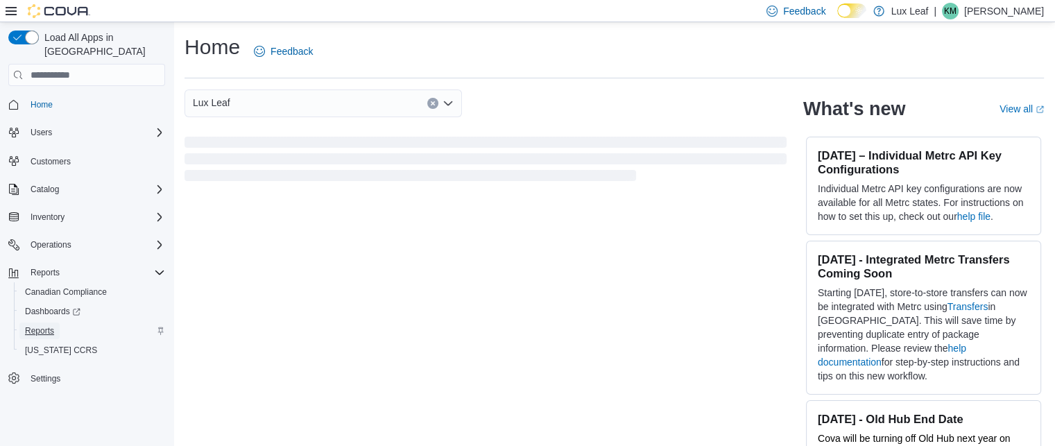
click at [58, 322] on link "Reports" at bounding box center [39, 330] width 40 height 17
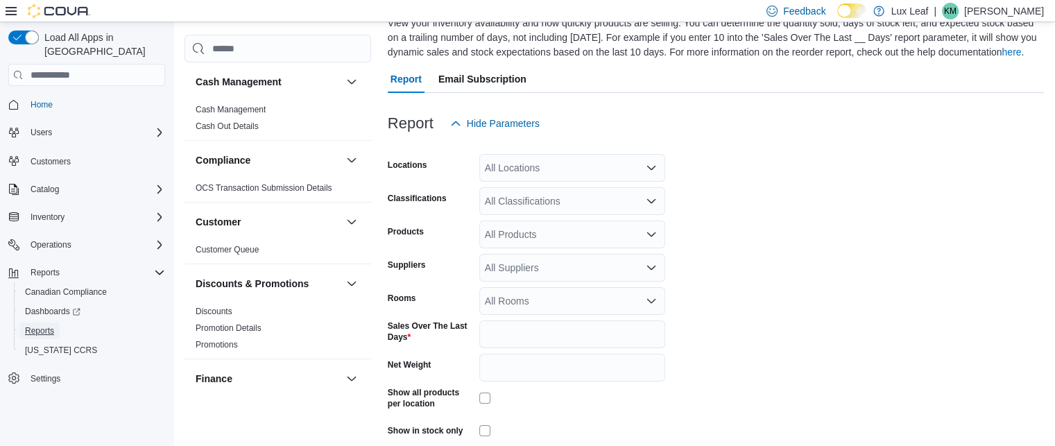
scroll to position [85, 0]
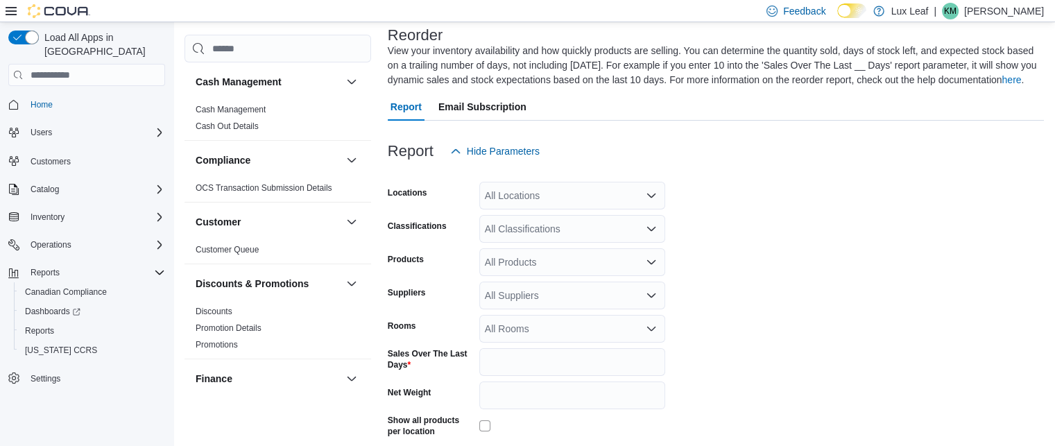
click at [542, 199] on div "All Locations" at bounding box center [572, 196] width 186 height 28
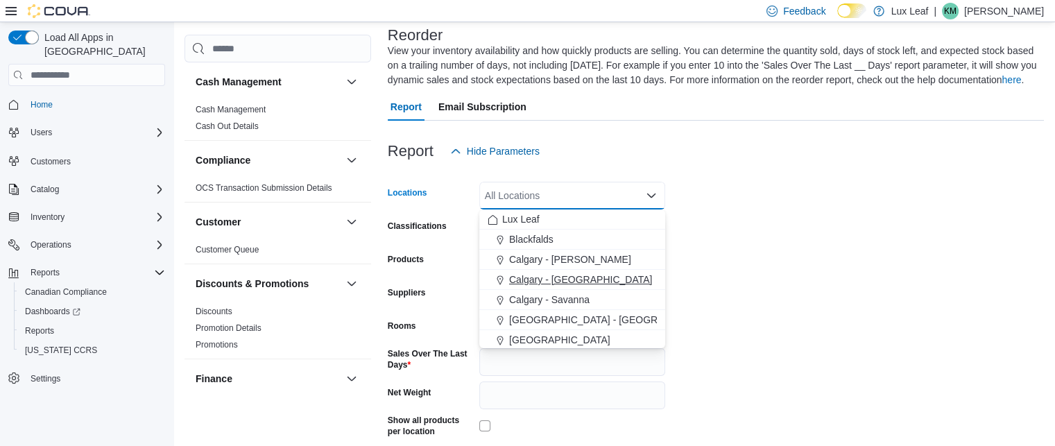
click at [558, 282] on span "Calgary - [GEOGRAPHIC_DATA]" at bounding box center [580, 280] width 143 height 14
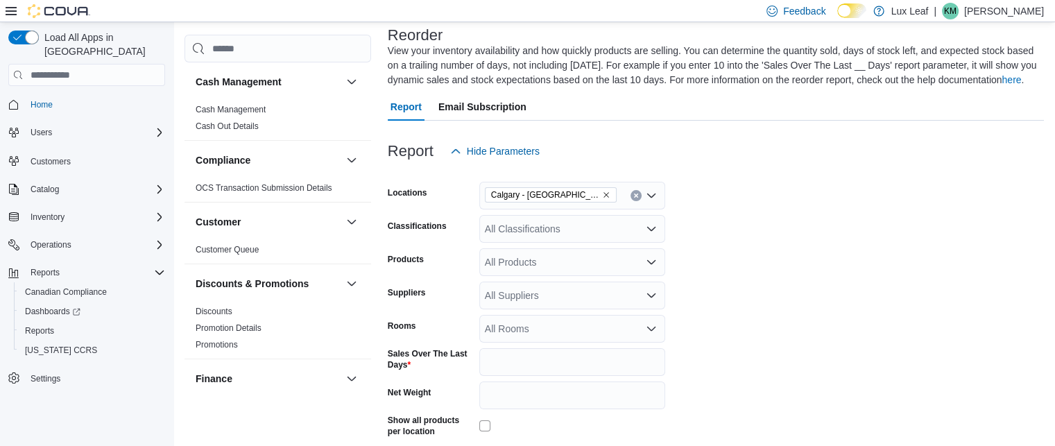
click at [720, 208] on form "Locations [GEOGRAPHIC_DATA] - Panorama Hills Classifications All Classification…" at bounding box center [716, 336] width 656 height 343
click at [585, 227] on div "All Classifications" at bounding box center [572, 229] width 186 height 28
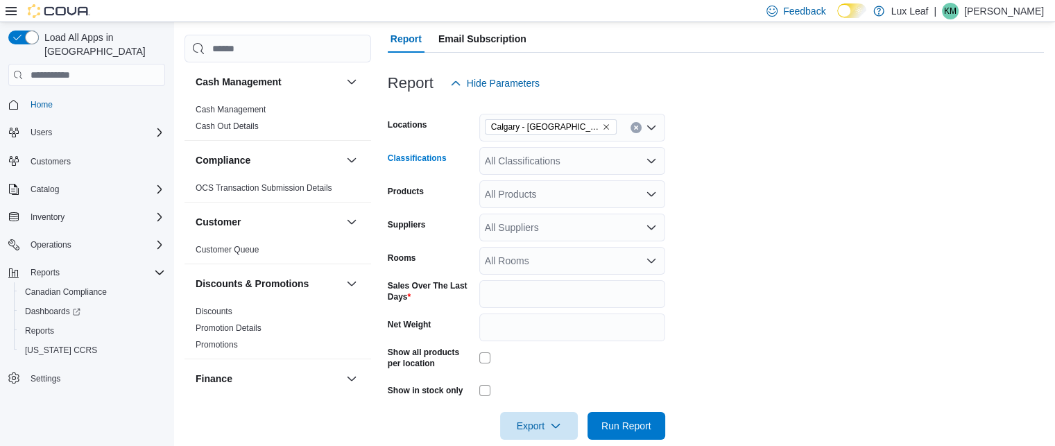
scroll to position [154, 0]
click at [574, 159] on div "All Classifications" at bounding box center [572, 160] width 186 height 28
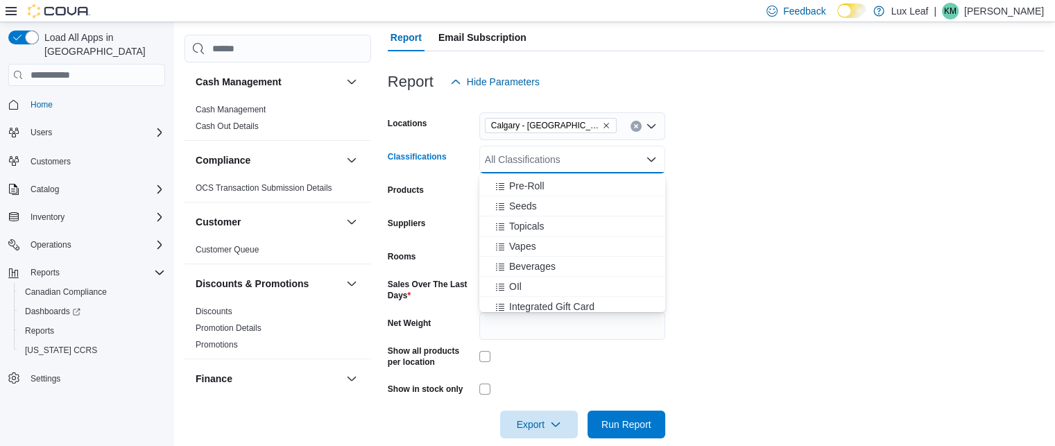
scroll to position [404, 0]
click at [560, 296] on span "Infused Pre-Rolls" at bounding box center [546, 302] width 74 height 14
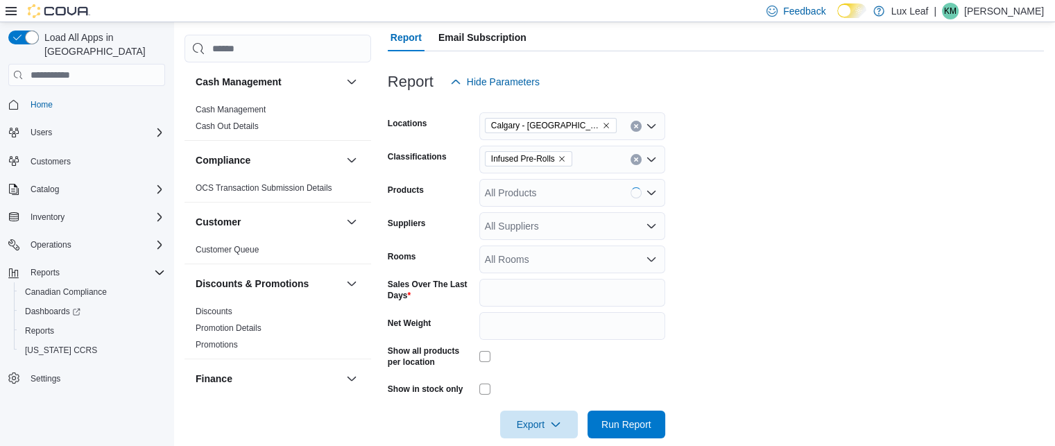
click at [599, 392] on div at bounding box center [572, 388] width 186 height 11
click at [515, 299] on input "*" at bounding box center [572, 293] width 186 height 28
type input "**"
click at [632, 415] on span "Run Report" at bounding box center [626, 424] width 61 height 28
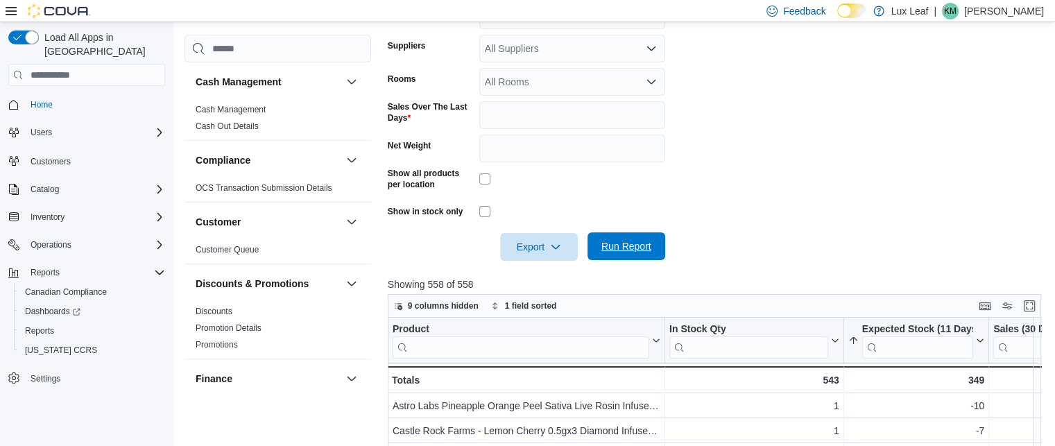
click at [611, 246] on span "Run Report" at bounding box center [626, 246] width 50 height 14
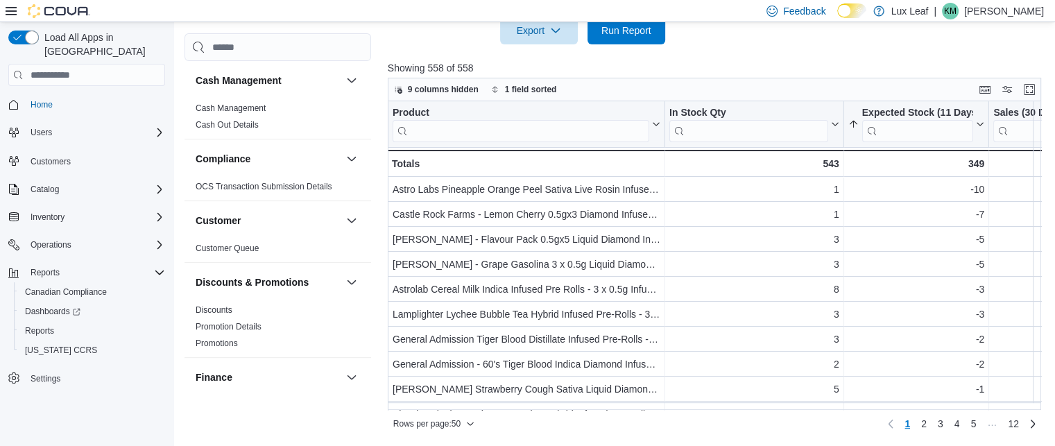
scroll to position [547, 0]
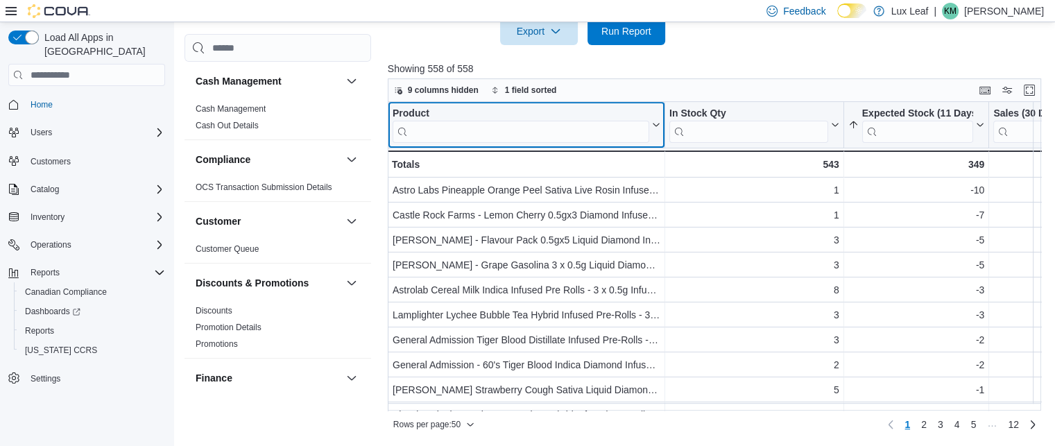
click at [447, 130] on input "search" at bounding box center [520, 132] width 257 height 22
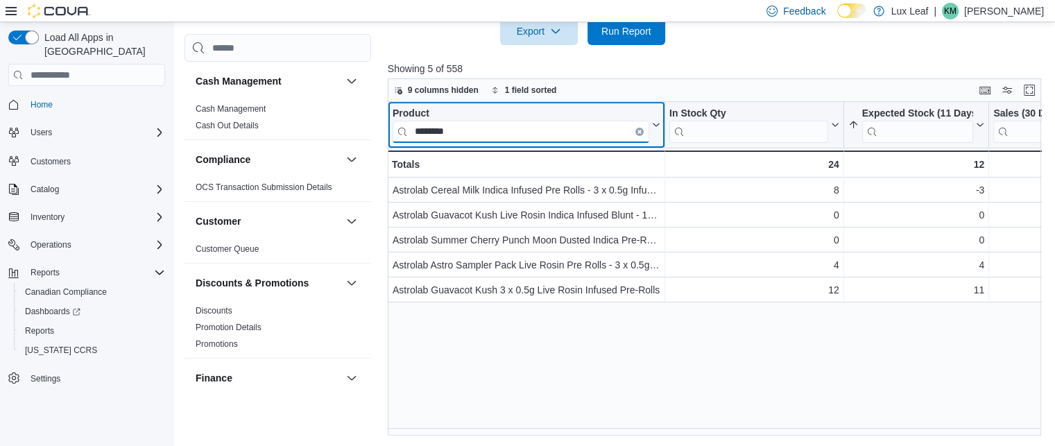
type input "********"
click at [635, 130] on button "Clear input" at bounding box center [639, 132] width 8 height 8
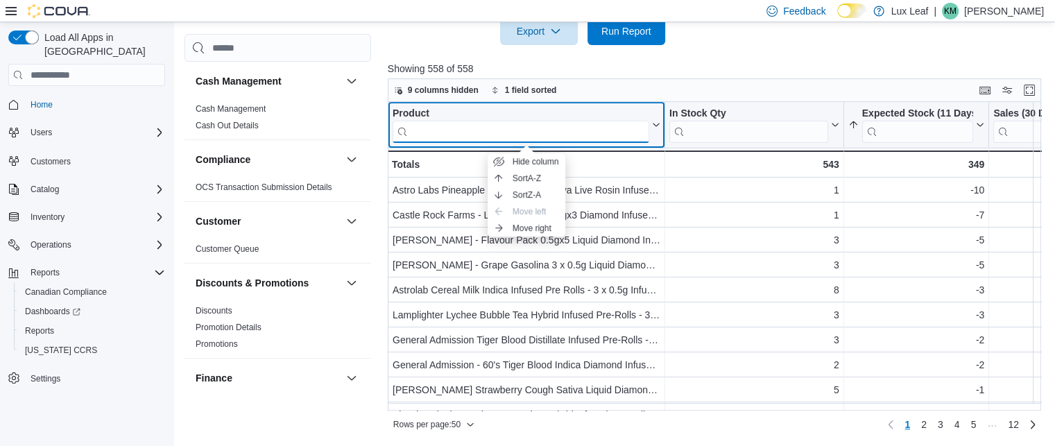
click at [613, 134] on input "search" at bounding box center [520, 132] width 257 height 22
type input "*"
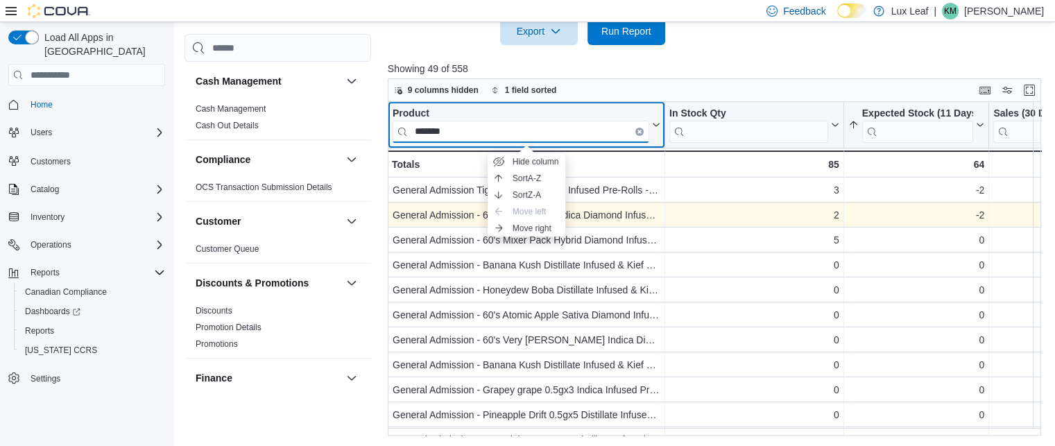
type input "*******"
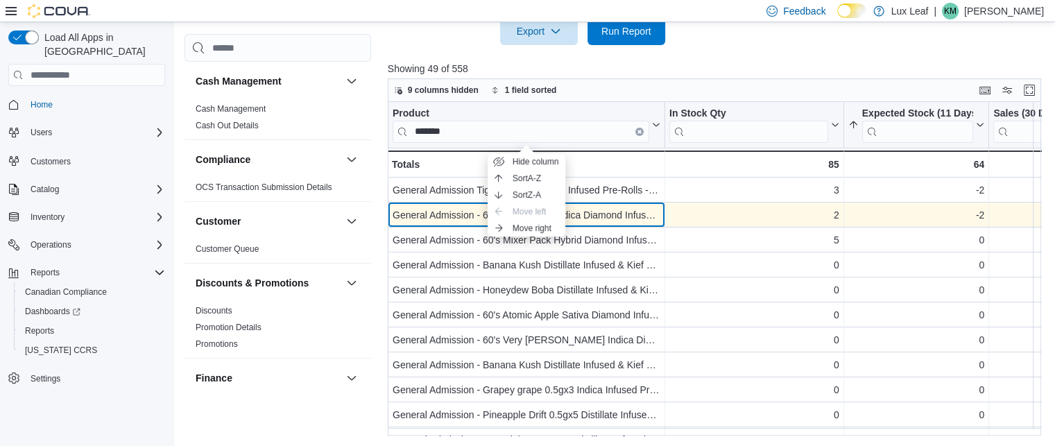
click at [586, 209] on div "General Admission - 60's Tiger Blood Indica Diamond Infused Pre Rolls - 3 x 0.5g" at bounding box center [526, 215] width 268 height 17
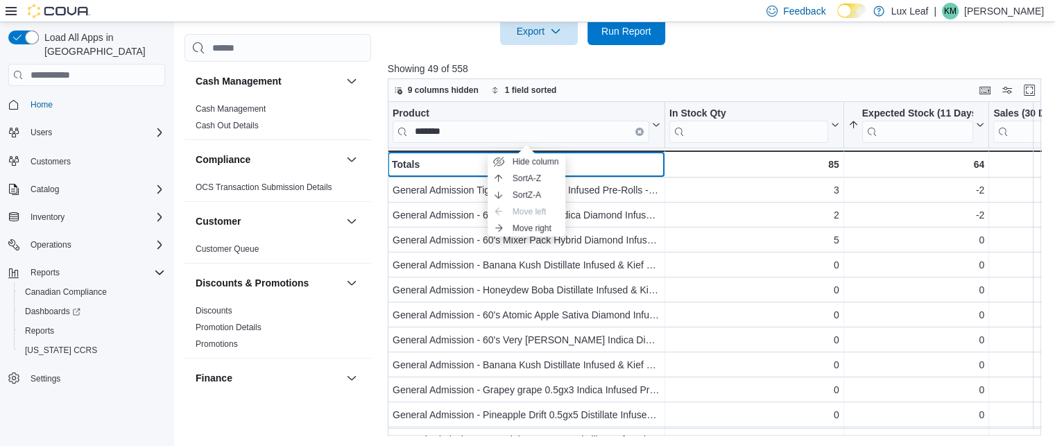
click at [590, 169] on div "Totals" at bounding box center [526, 164] width 268 height 17
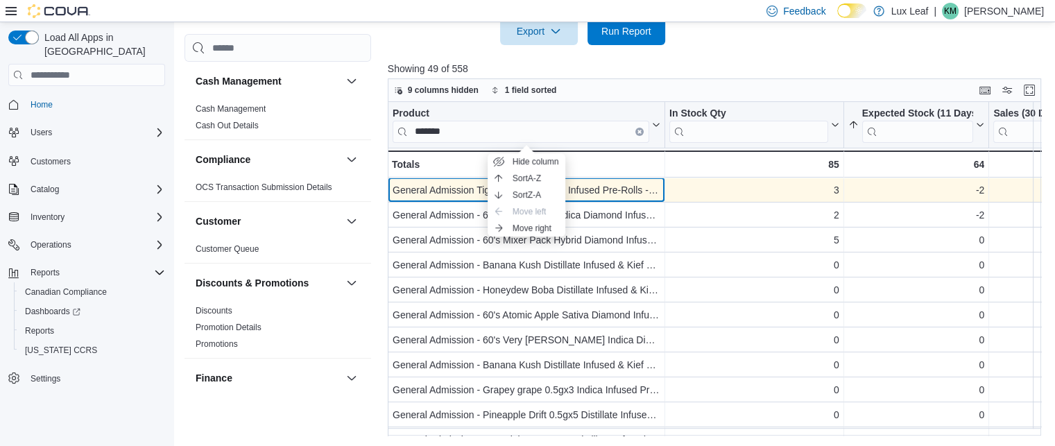
click at [594, 190] on div "General Admission Tiger Blood Distillate Infused Pre-Rolls - 1 x 1g Infused Pre…" at bounding box center [526, 190] width 268 height 17
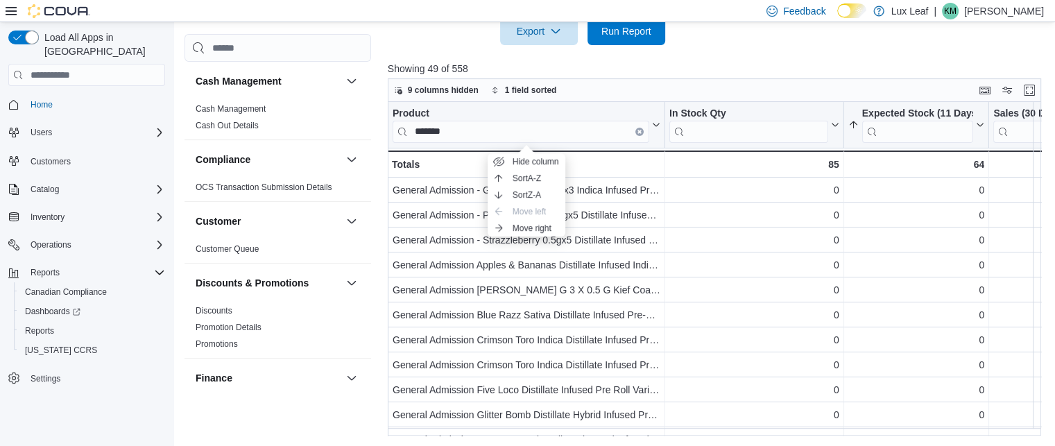
scroll to position [0, 0]
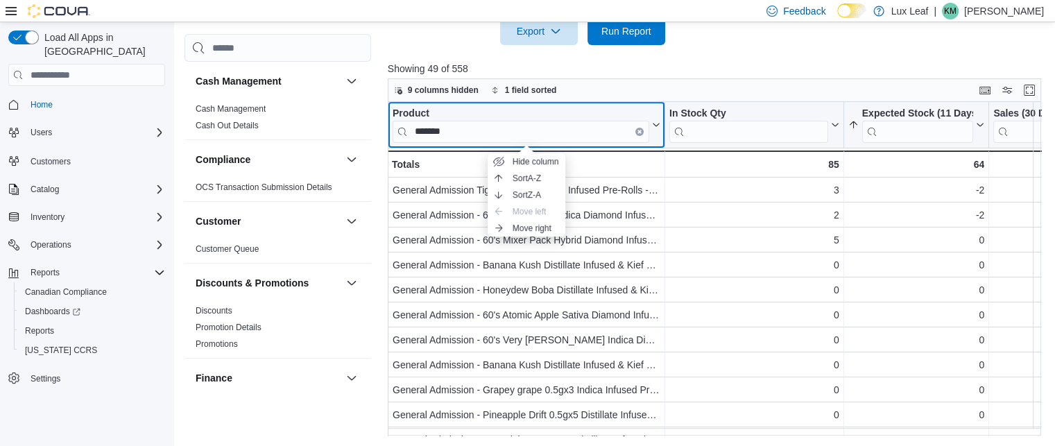
click at [638, 131] on icon "Clear input" at bounding box center [639, 131] width 3 height 3
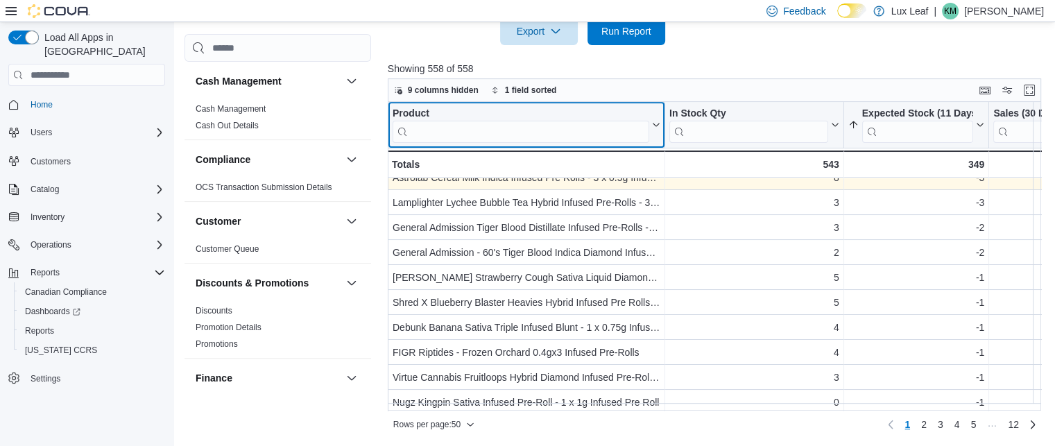
scroll to position [128, 0]
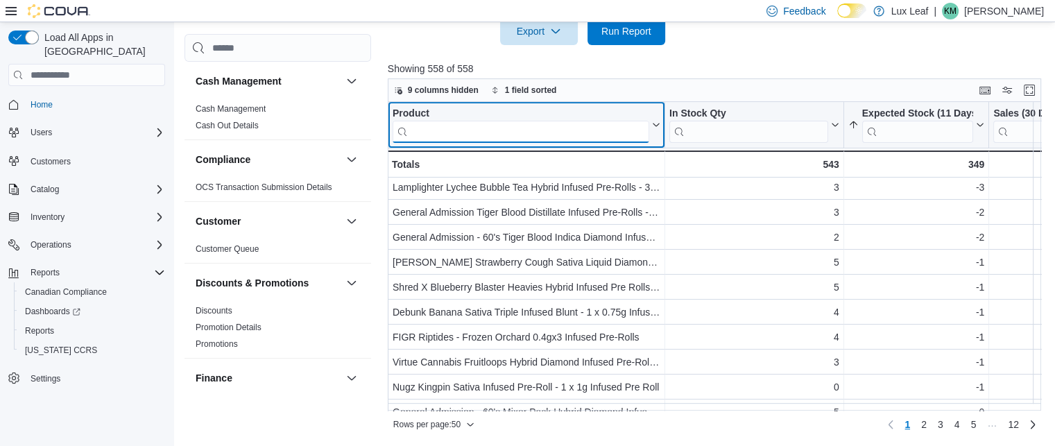
click at [438, 135] on input "search" at bounding box center [520, 132] width 257 height 22
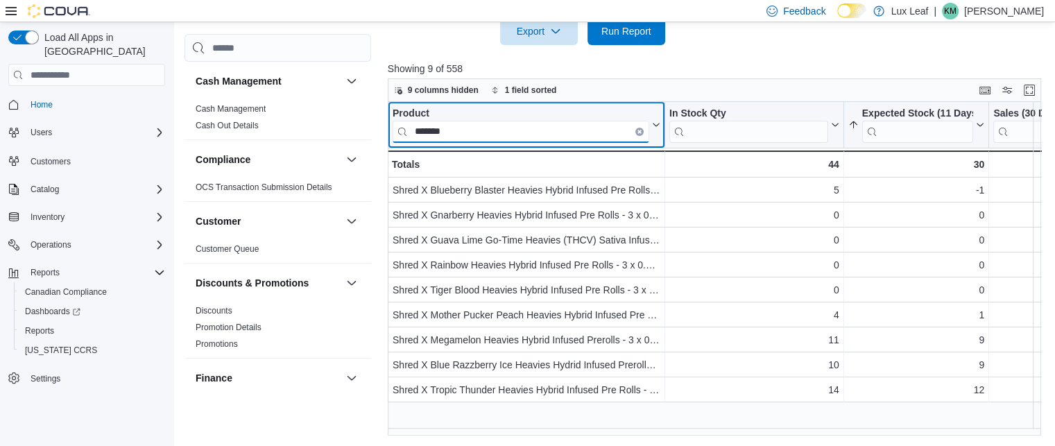
scroll to position [0, 0]
type input "*******"
click at [635, 133] on input "*******" at bounding box center [520, 132] width 257 height 22
click at [635, 128] on button "Clear input" at bounding box center [639, 132] width 8 height 8
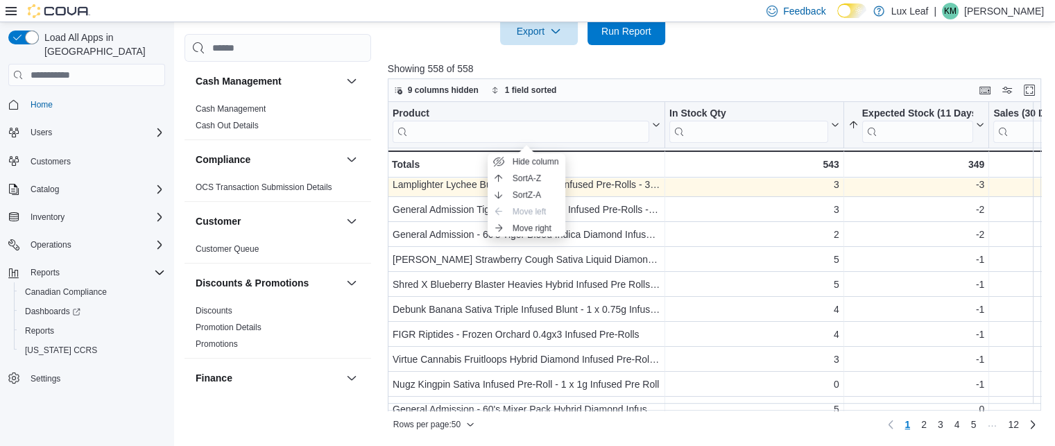
scroll to position [130, 0]
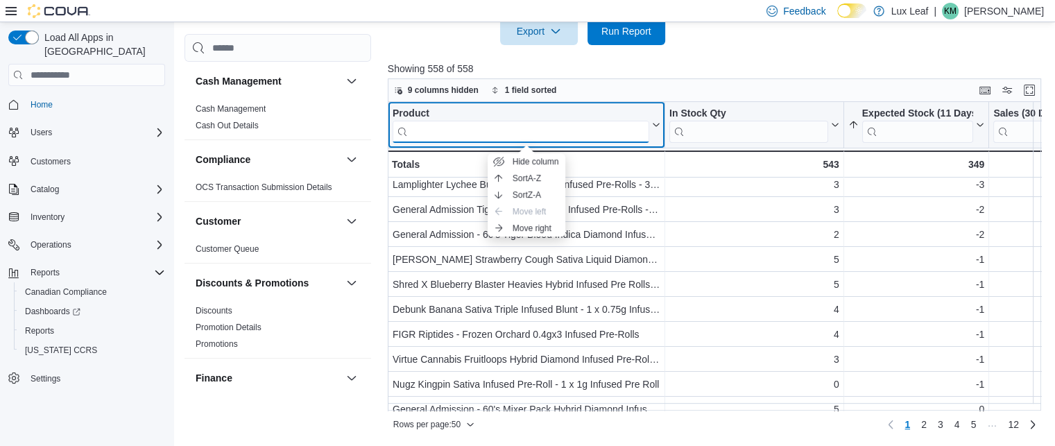
click at [467, 141] on input "search" at bounding box center [520, 132] width 257 height 22
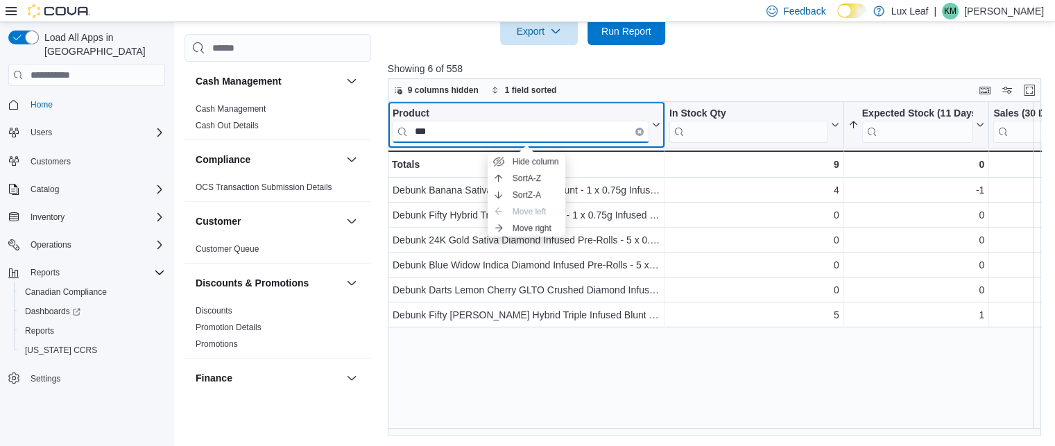
scroll to position [0, 0]
type input "******"
click at [640, 130] on icon "Clear input" at bounding box center [639, 131] width 3 height 3
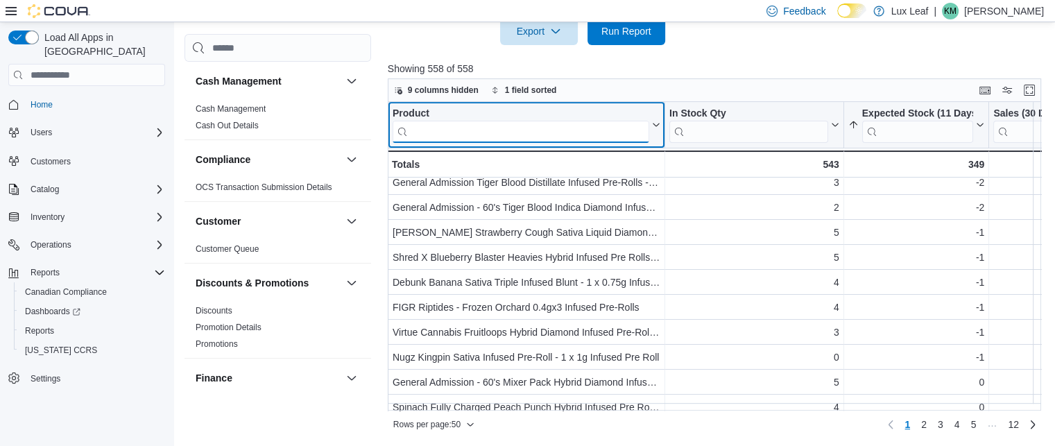
scroll to position [158, 0]
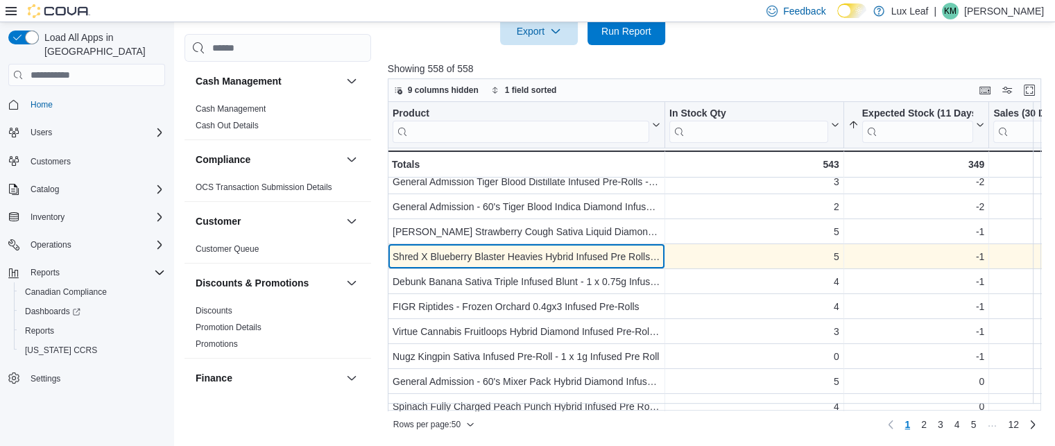
click at [571, 261] on div "Shred X Blueberry Blaster Heavies Hybrid Infused Pre Rolls - 3 x 0.5g Distillat…" at bounding box center [526, 256] width 268 height 17
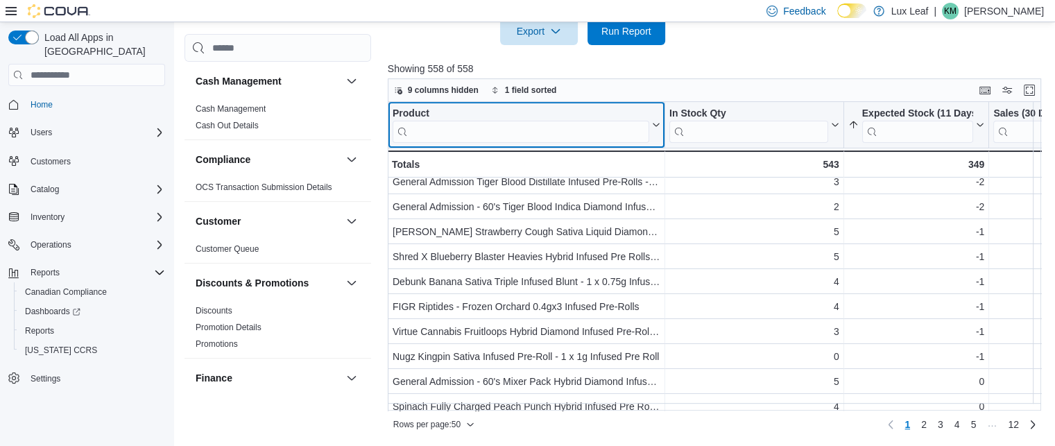
click at [528, 141] on input "search" at bounding box center [520, 132] width 257 height 22
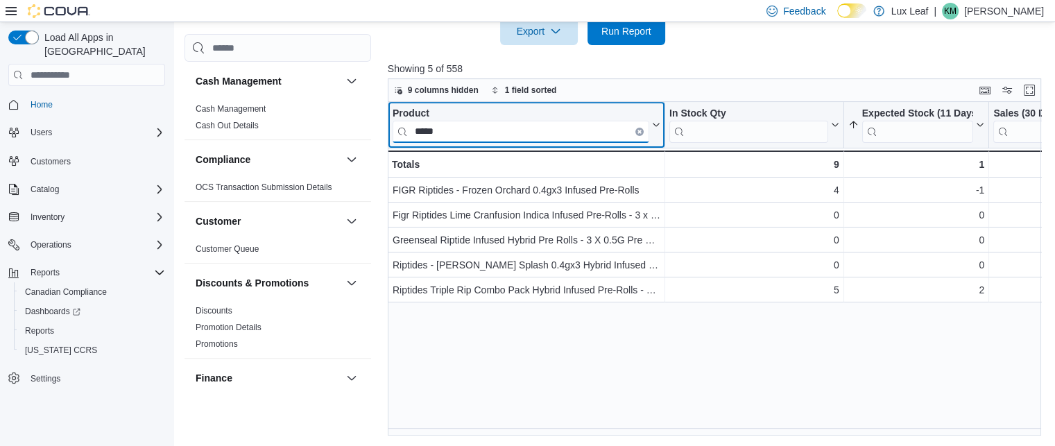
scroll to position [0, 0]
type input "********"
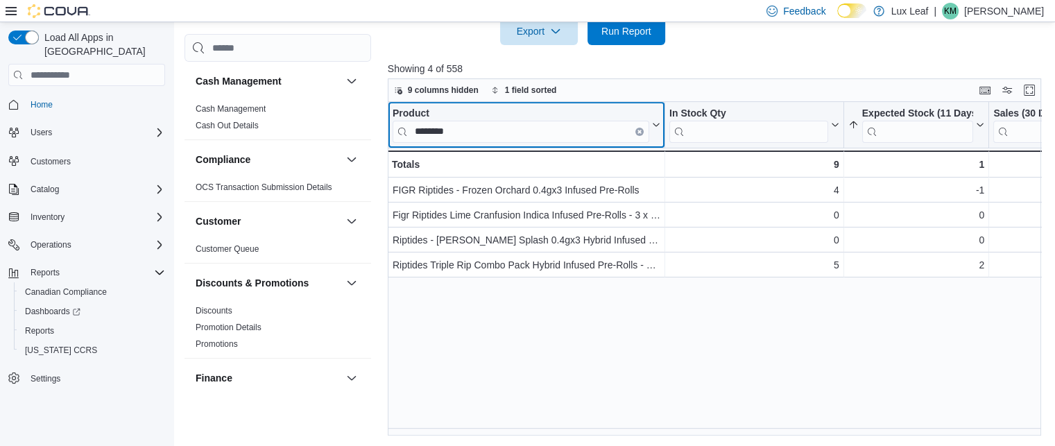
click at [637, 128] on button "Clear input" at bounding box center [639, 132] width 8 height 8
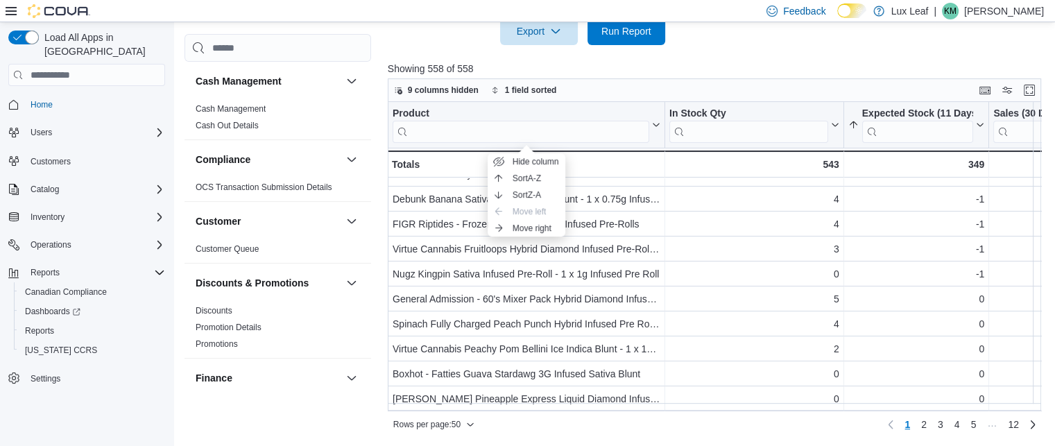
scroll to position [239, 0]
click at [446, 132] on input "search" at bounding box center [520, 132] width 257 height 22
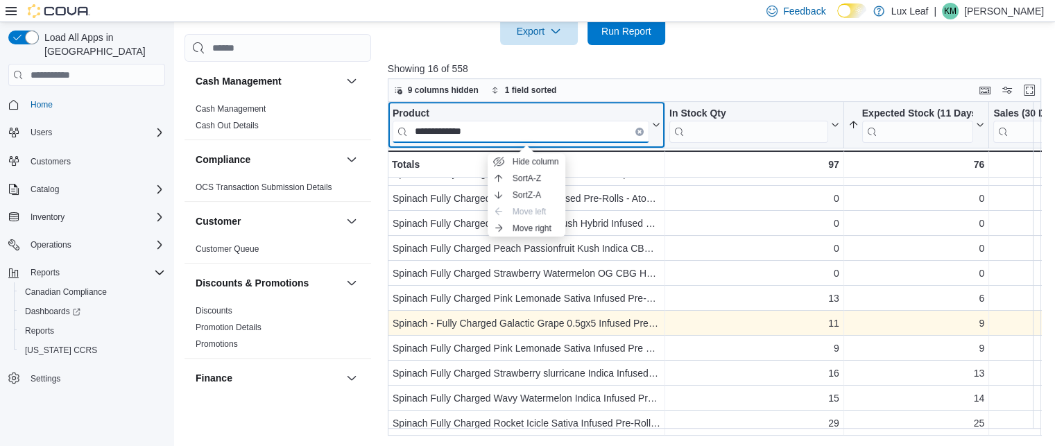
scroll to position [149, 0]
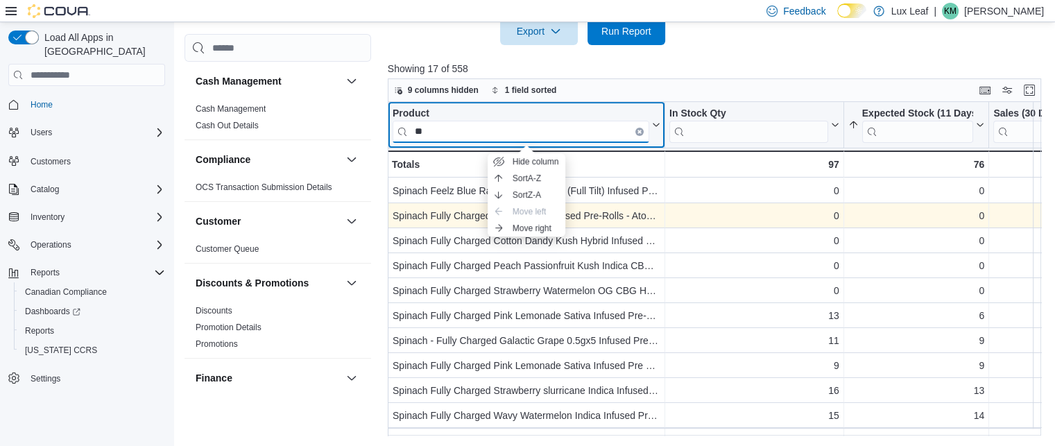
type input "*"
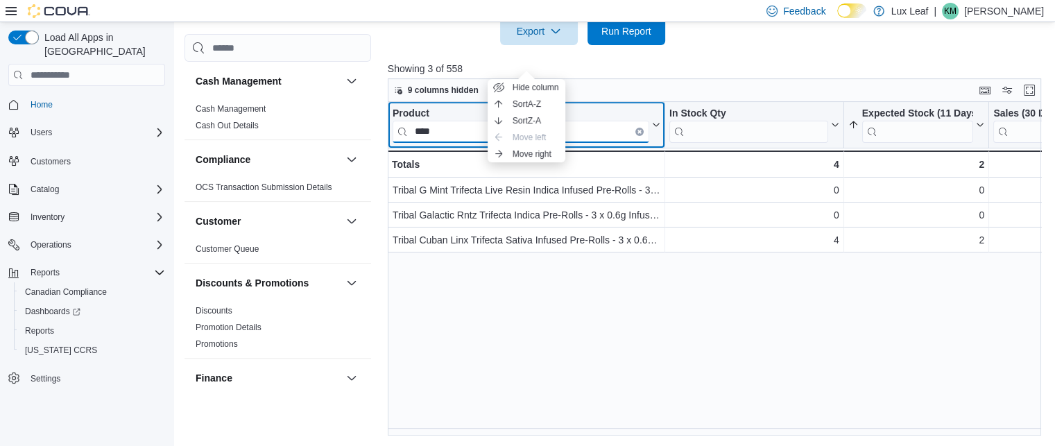
scroll to position [0, 0]
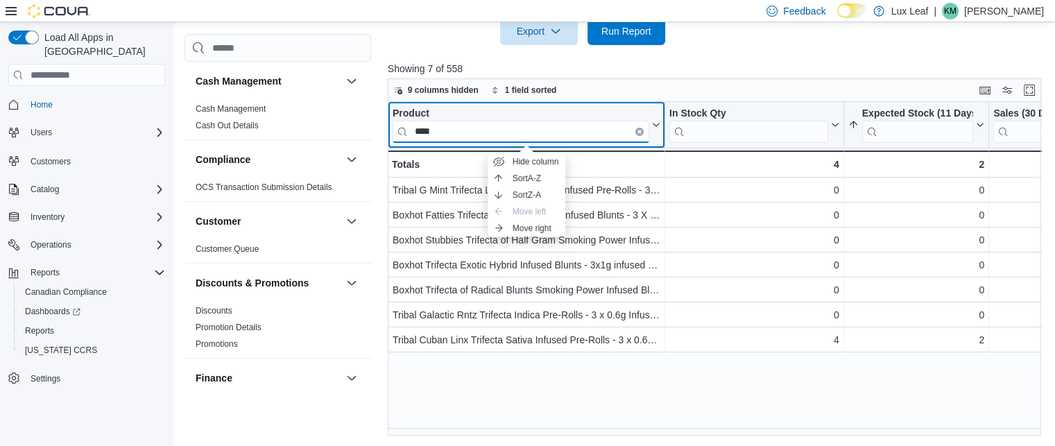
type input "****"
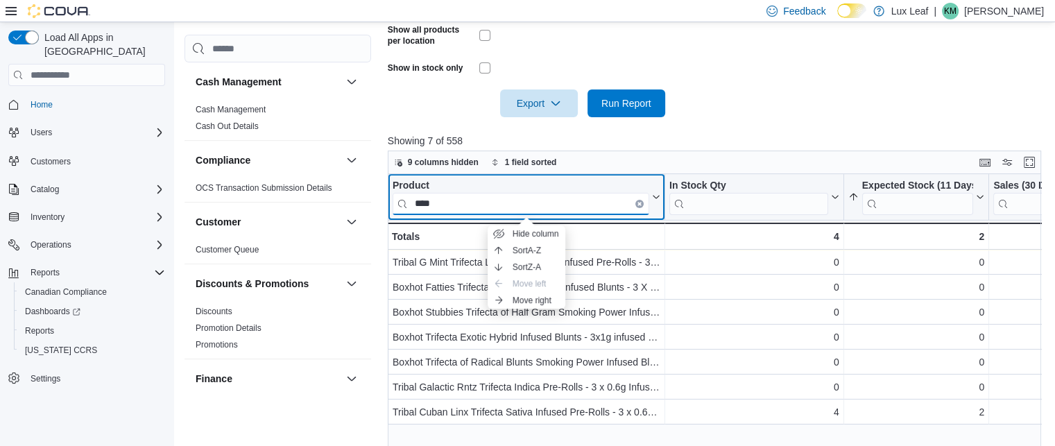
scroll to position [476, 0]
click at [634, 195] on input "****" at bounding box center [520, 203] width 257 height 22
click at [639, 203] on icon "Clear input" at bounding box center [639, 203] width 3 height 3
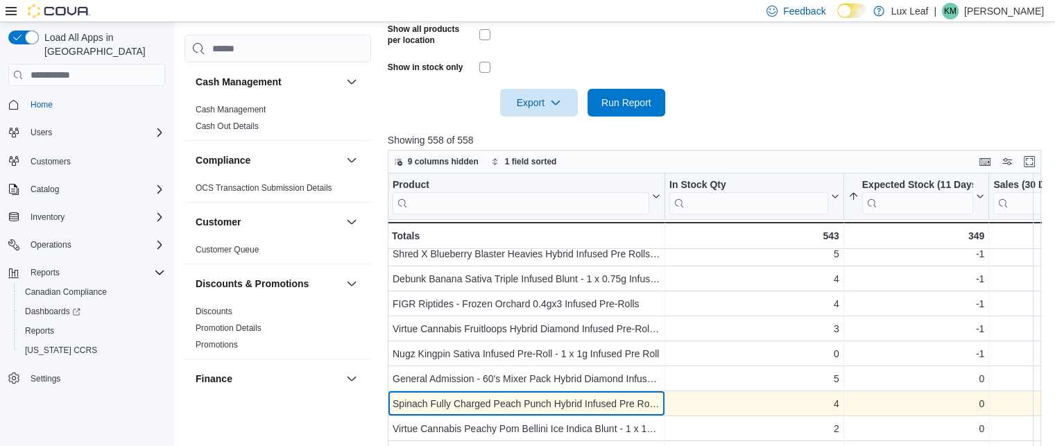
scroll to position [232, 0]
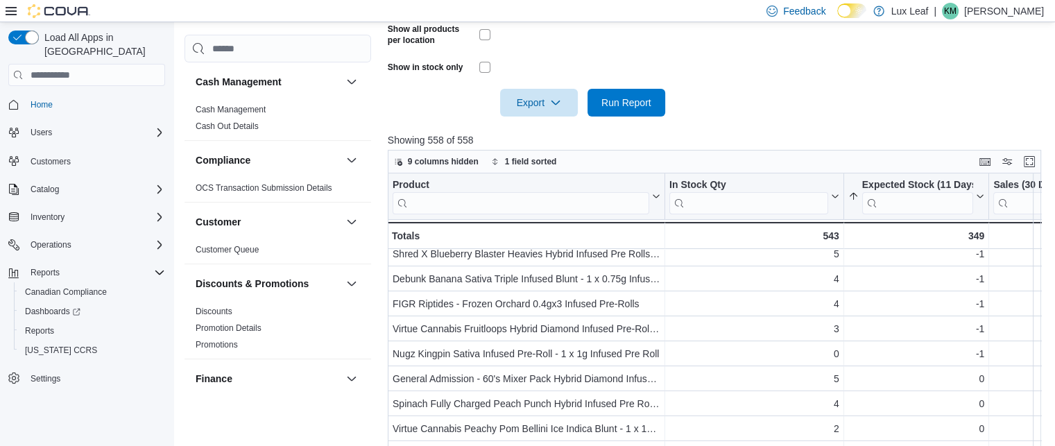
drag, startPoint x: 509, startPoint y: 396, endPoint x: 449, endPoint y: 92, distance: 310.3
click at [449, 92] on div "Export Run Report" at bounding box center [526, 103] width 277 height 28
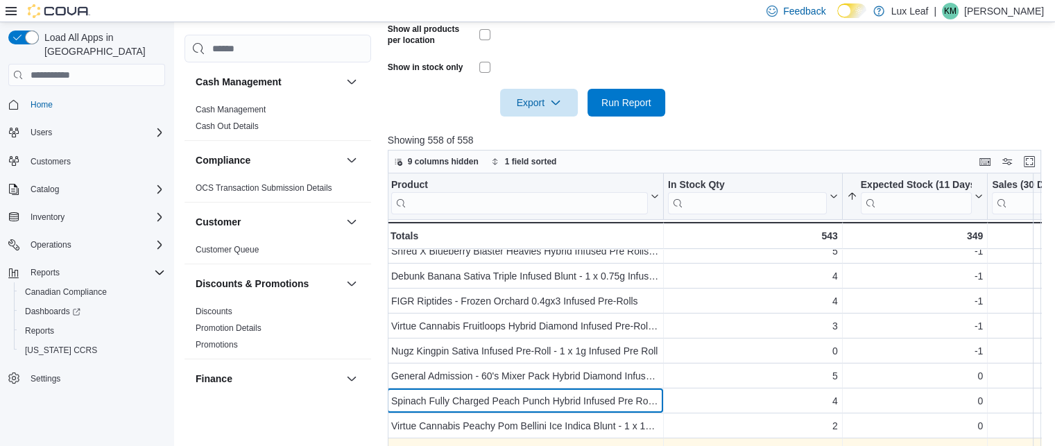
scroll to position [232, 1]
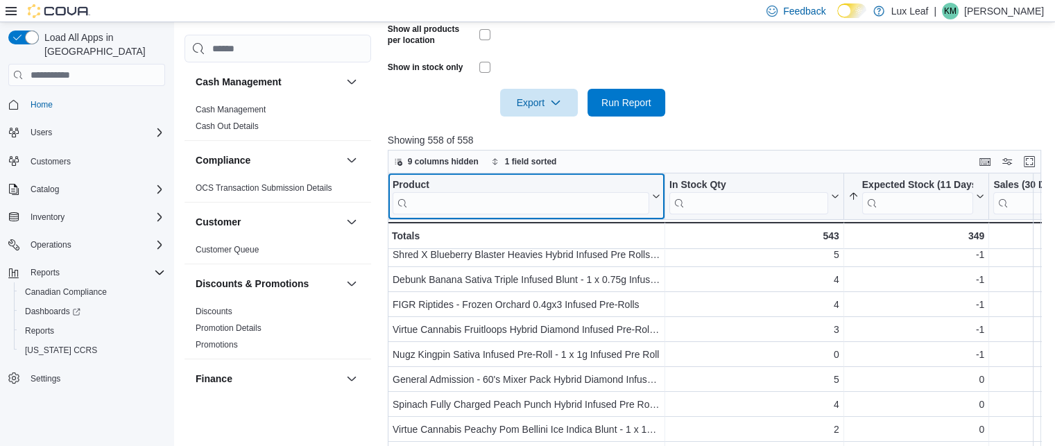
click at [457, 203] on input "search" at bounding box center [520, 203] width 257 height 22
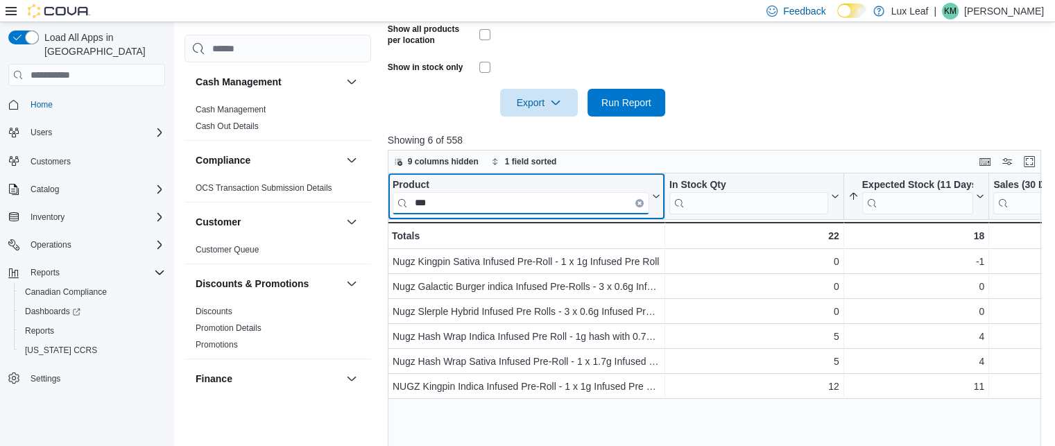
scroll to position [0, 0]
type input "***"
click at [637, 199] on button "Clear input" at bounding box center [639, 203] width 8 height 8
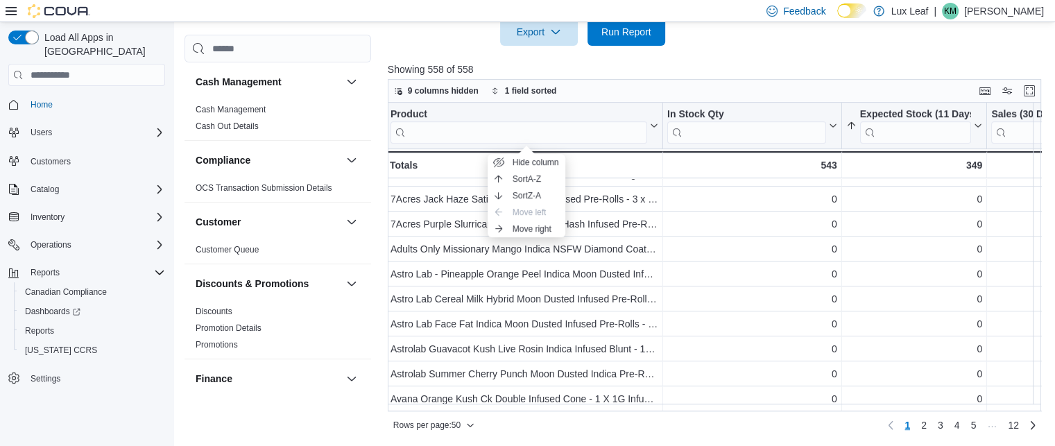
scroll to position [547, 0]
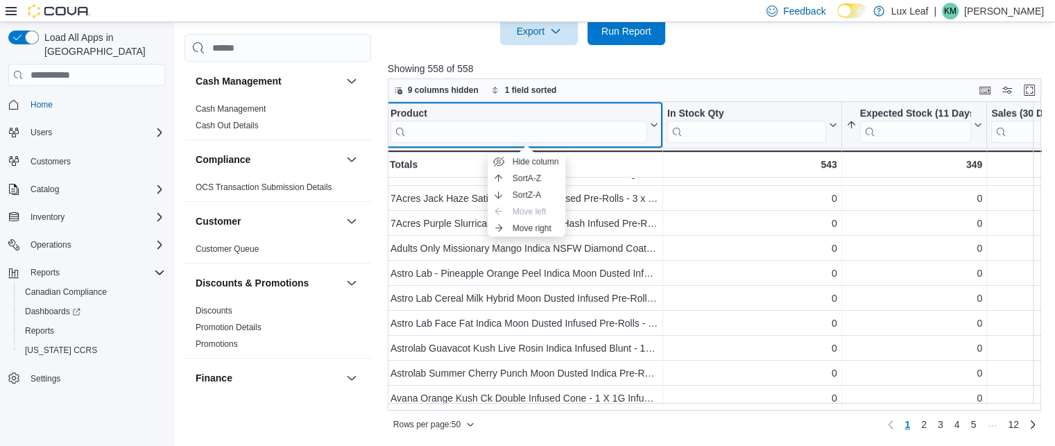
click at [606, 115] on div "Product" at bounding box center [518, 113] width 257 height 13
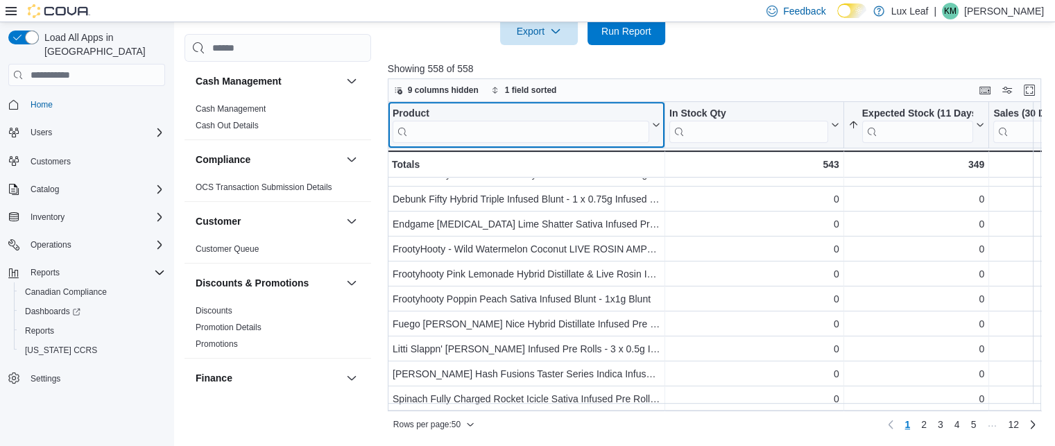
scroll to position [491, 0]
click at [427, 132] on input "search" at bounding box center [520, 132] width 257 height 22
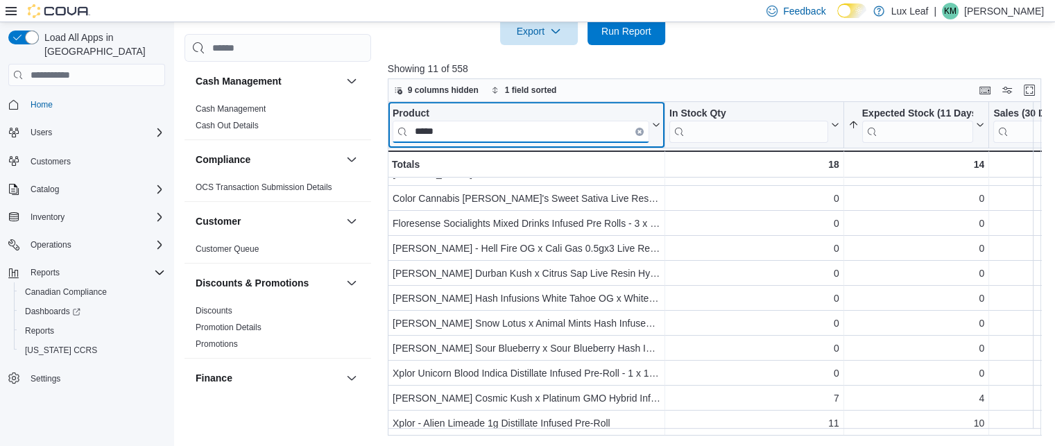
scroll to position [0, 0]
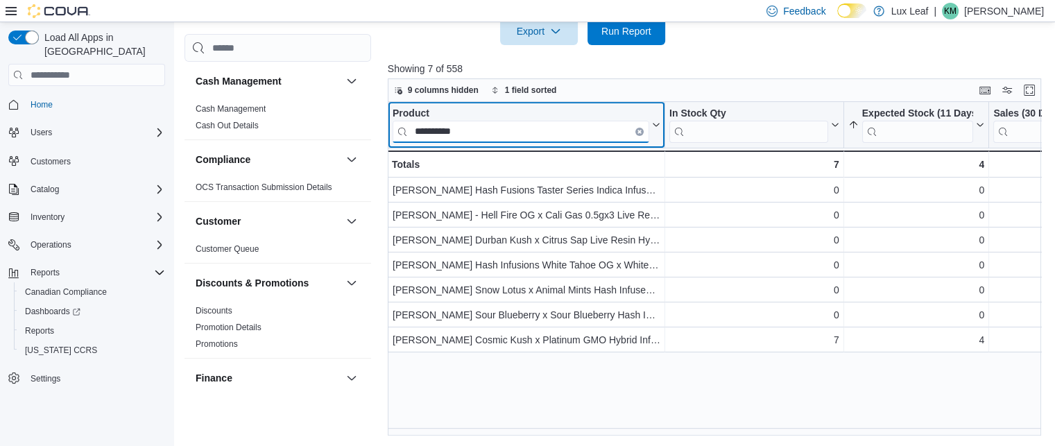
type input "**********"
click at [641, 133] on button "Clear input" at bounding box center [639, 132] width 8 height 8
click at [641, 133] on input "search" at bounding box center [520, 132] width 257 height 22
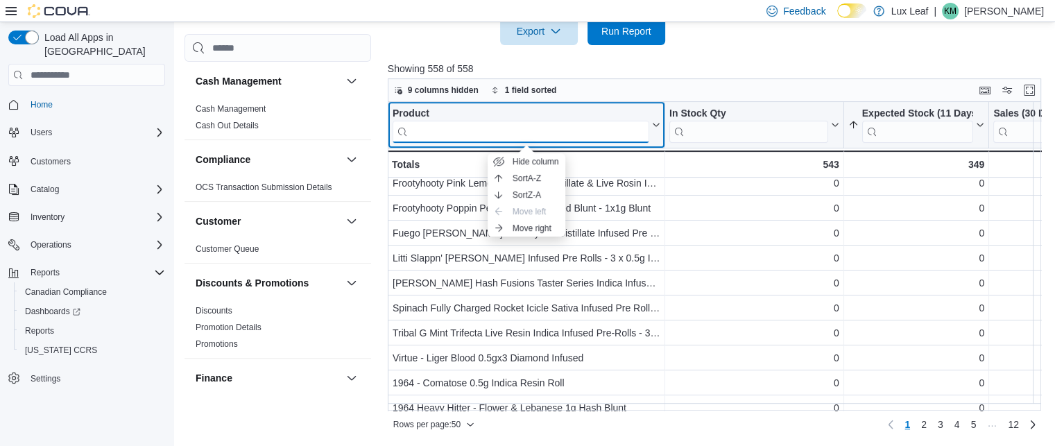
scroll to position [582, 0]
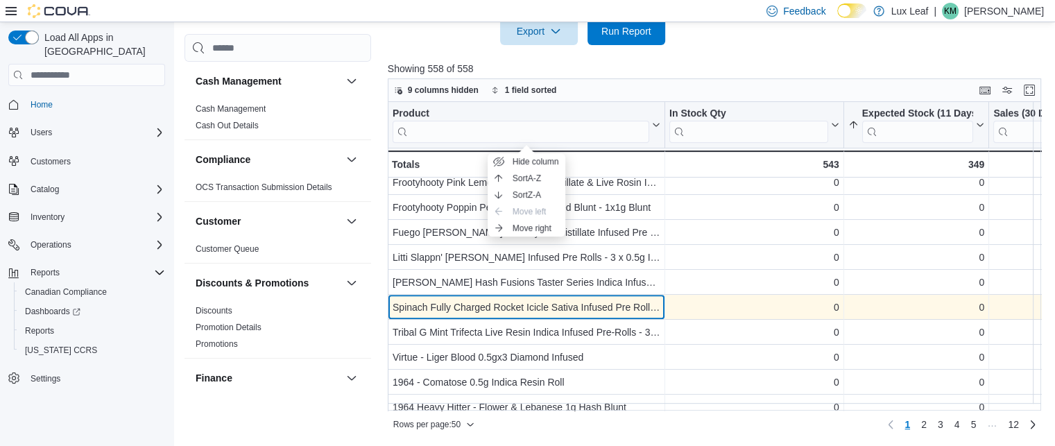
click at [556, 299] on div "Spinach Fully Charged Rocket Icicle Sativa Infused Pre Rolls - 5 x 0.5g Infused…" at bounding box center [526, 307] width 268 height 17
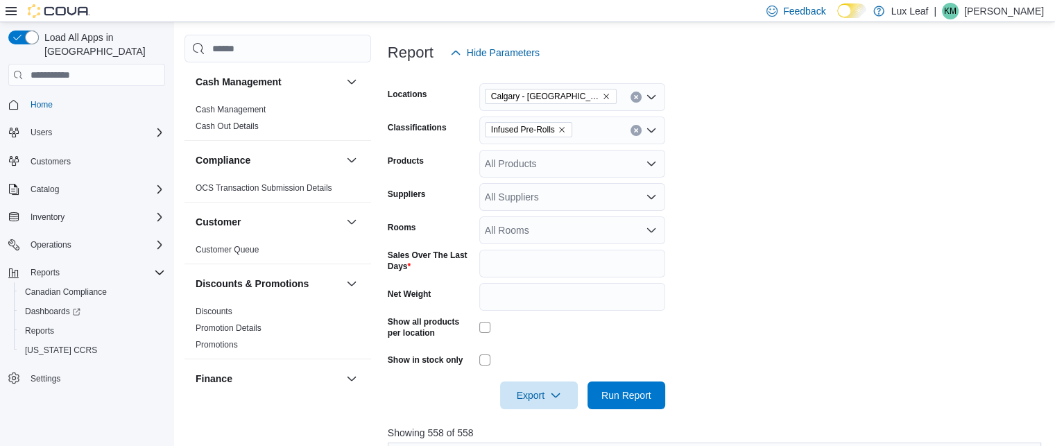
scroll to position [179, 0]
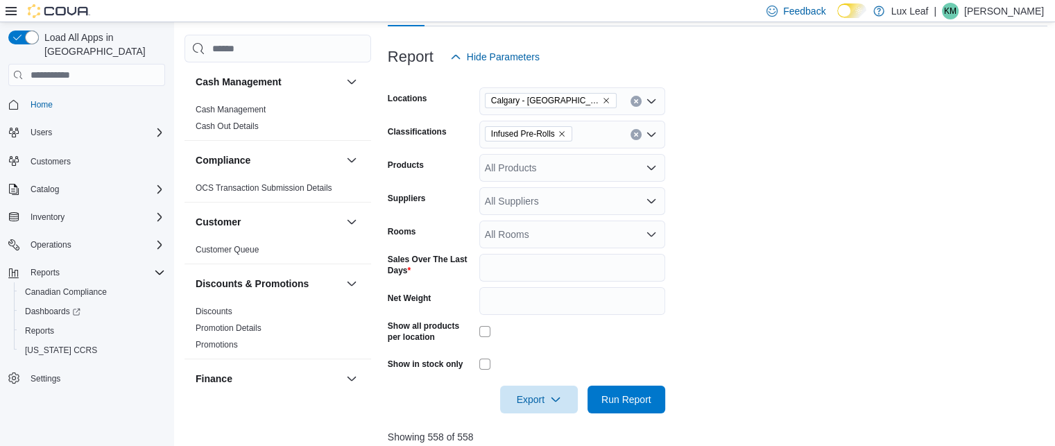
click at [560, 131] on icon "Remove Infused Pre-Rolls from selection in this group" at bounding box center [562, 134] width 8 height 8
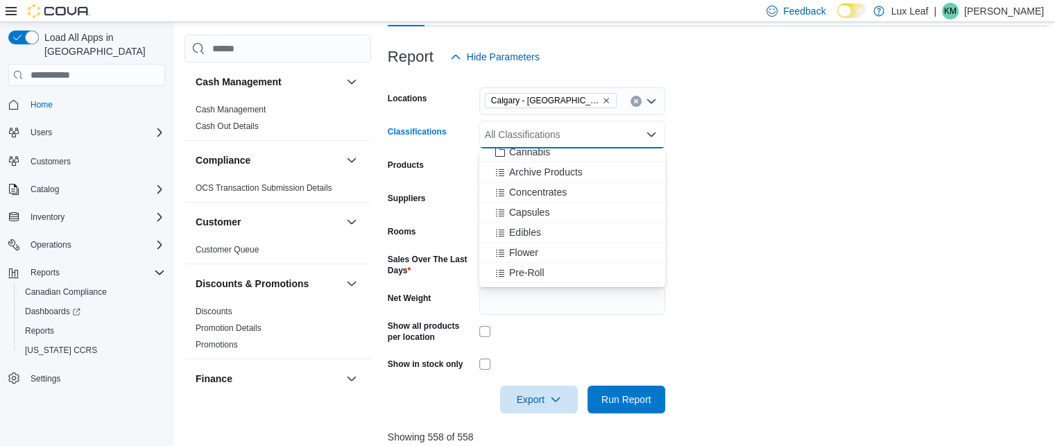
scroll to position [270, 0]
click at [526, 248] on span "Flower" at bounding box center [523, 250] width 29 height 14
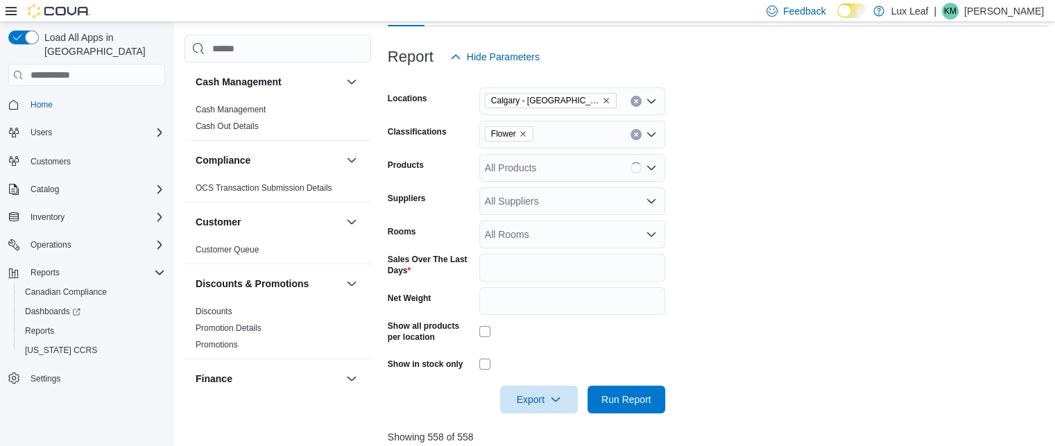
click at [741, 297] on form "Locations [GEOGRAPHIC_DATA] - [GEOGRAPHIC_DATA] Classifications Flower Products…" at bounding box center [718, 242] width 660 height 343
click at [644, 390] on span "Run Report" at bounding box center [626, 399] width 61 height 28
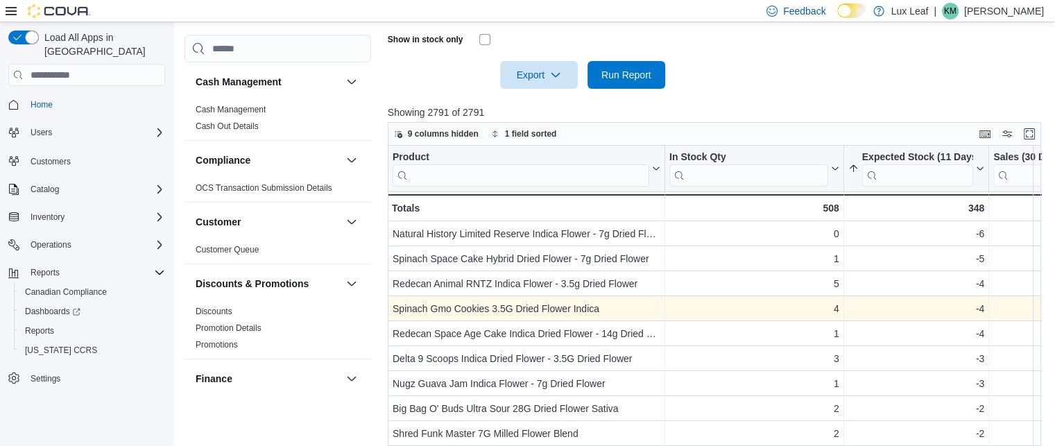
scroll to position [503, 0]
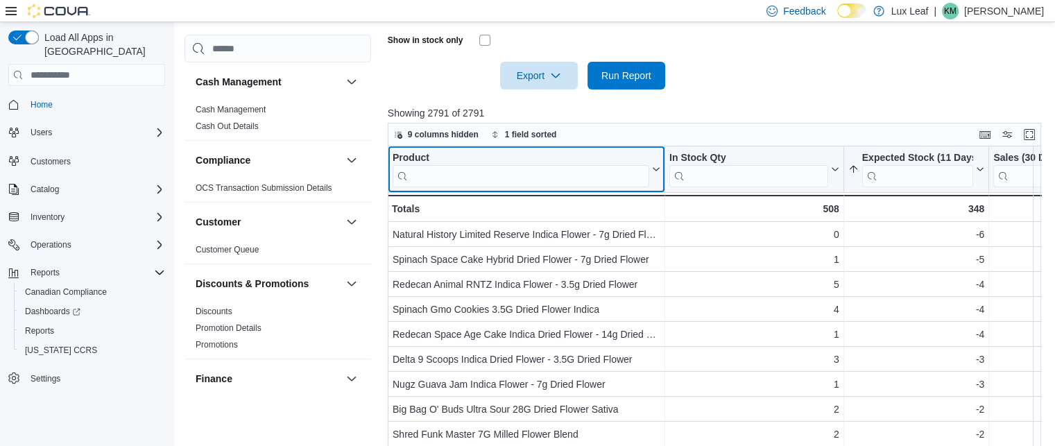
click at [499, 169] on input "search" at bounding box center [520, 176] width 257 height 22
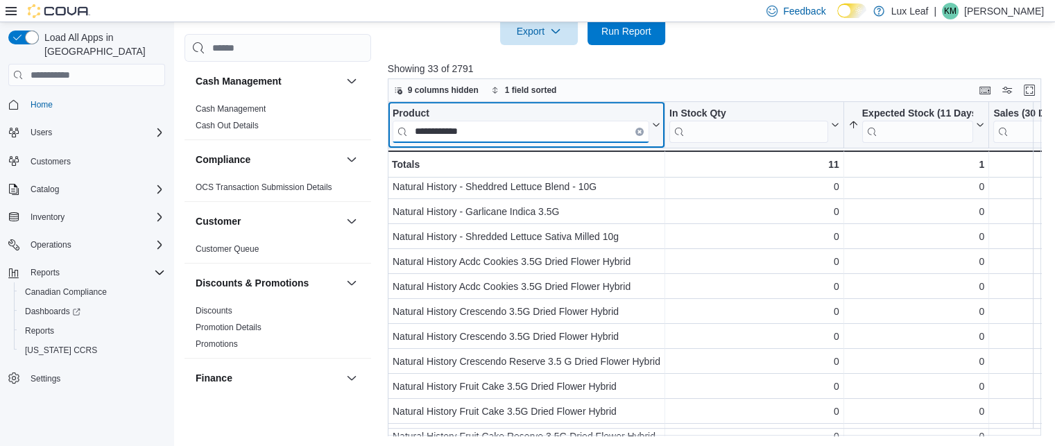
scroll to position [85, 0]
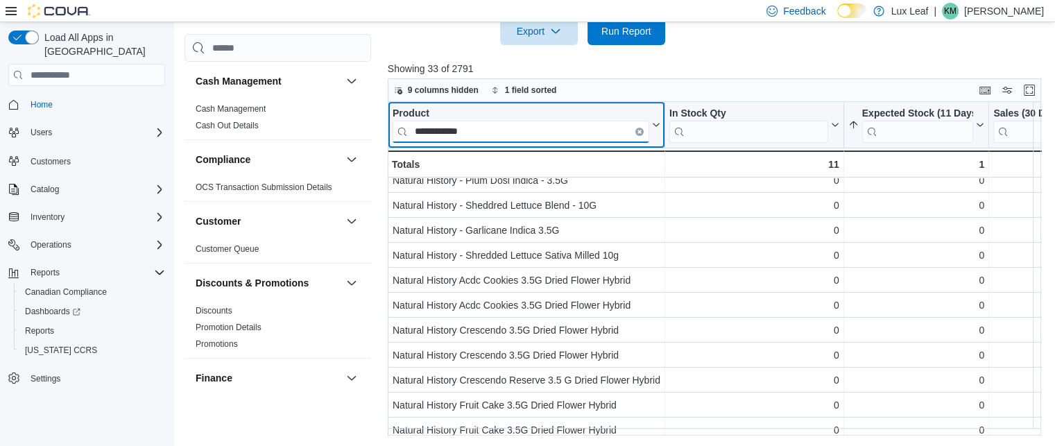
type input "**********"
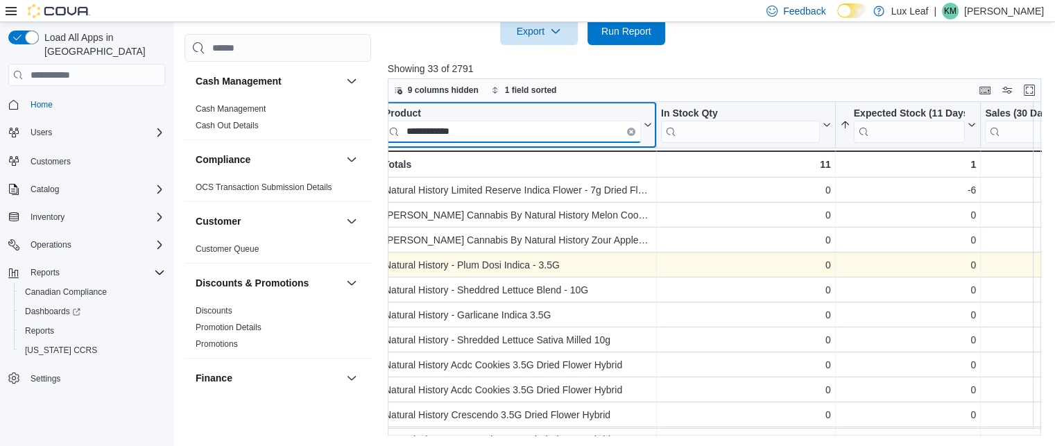
scroll to position [0, 0]
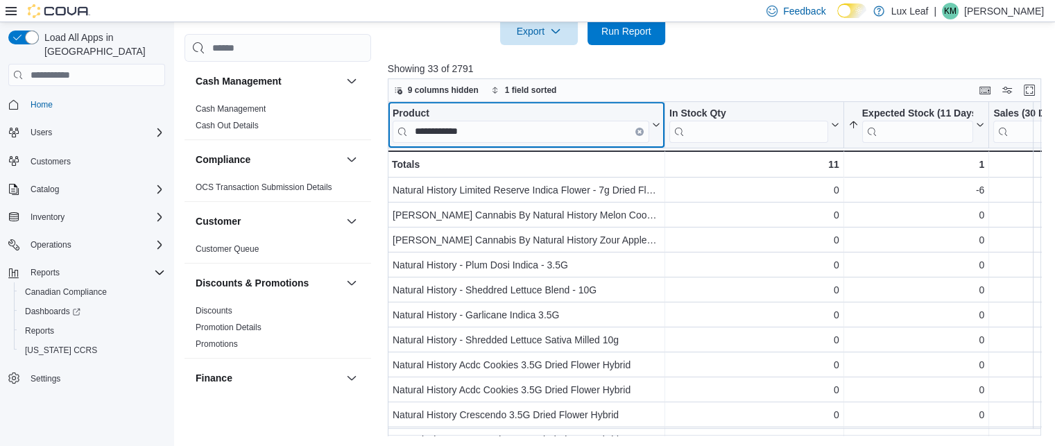
click at [638, 130] on icon "Clear input" at bounding box center [639, 132] width 4 height 4
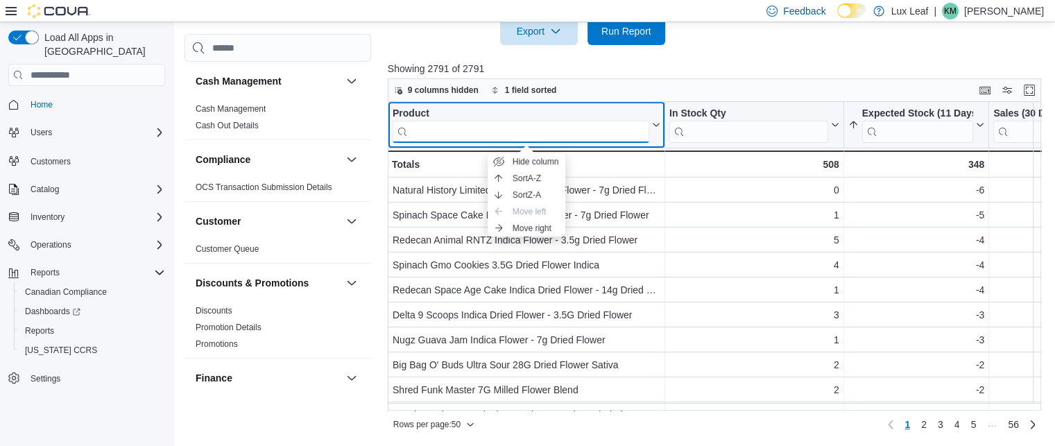
click at [546, 131] on input "search" at bounding box center [520, 132] width 257 height 22
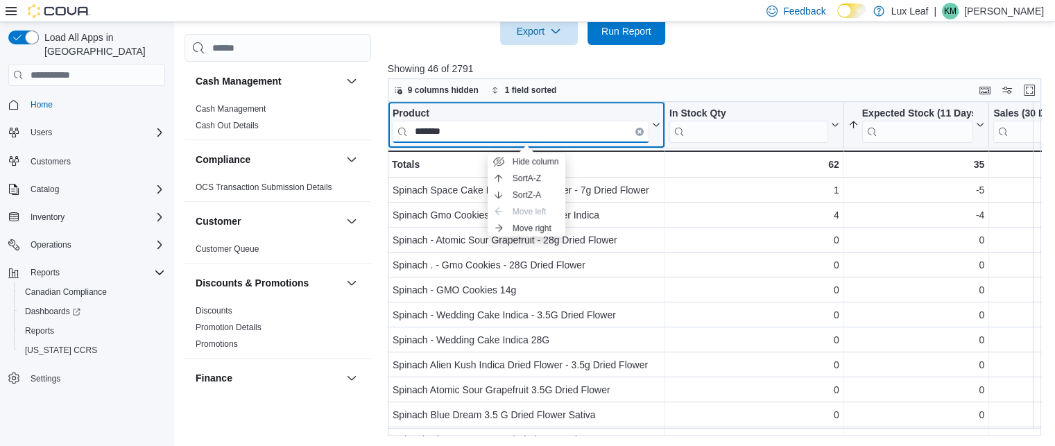
type input "*******"
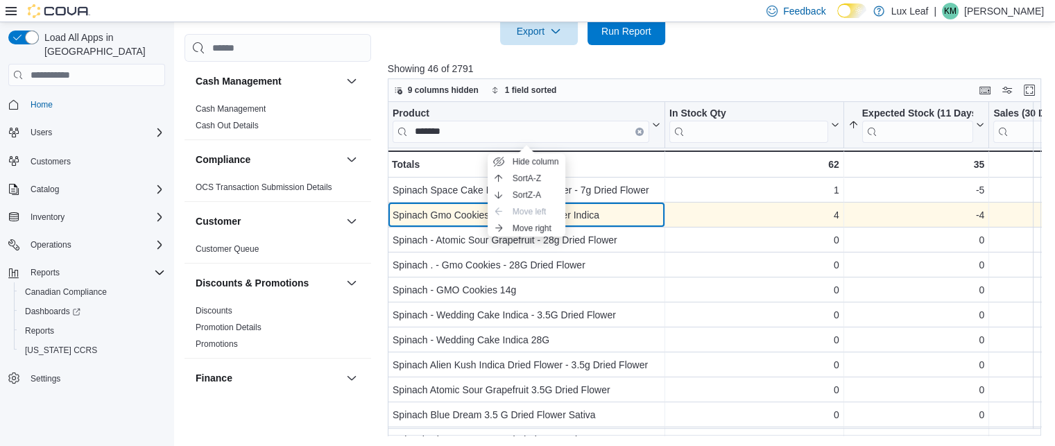
click at [613, 216] on div "Spinach Gmo Cookies 3.5G Dried Flower Indica" at bounding box center [526, 215] width 268 height 17
copy div "Spinach Gmo Cookies 3.5G Dried Flower Indica"
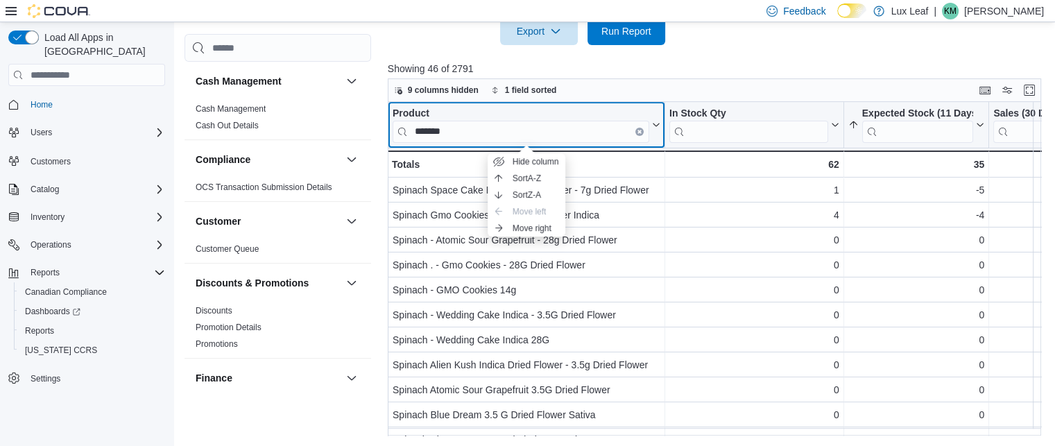
click at [577, 121] on input "*******" at bounding box center [520, 132] width 257 height 22
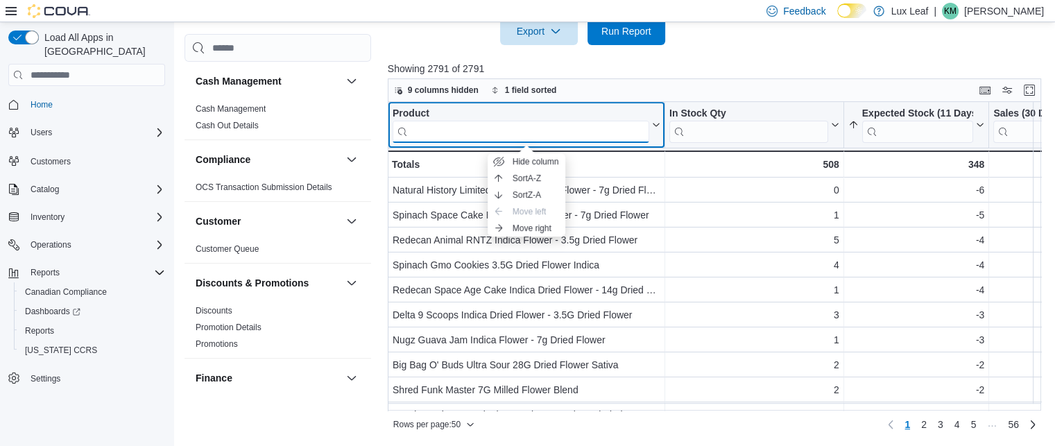
click at [582, 122] on input "search" at bounding box center [520, 132] width 257 height 22
click at [588, 132] on input "search" at bounding box center [520, 132] width 257 height 22
paste input "**********"
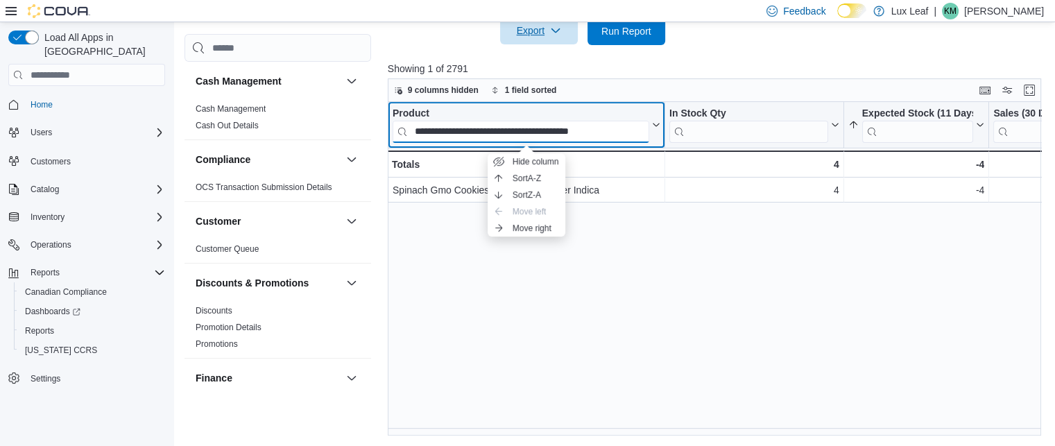
type input "**********"
